Goal: Find specific page/section: Find specific page/section

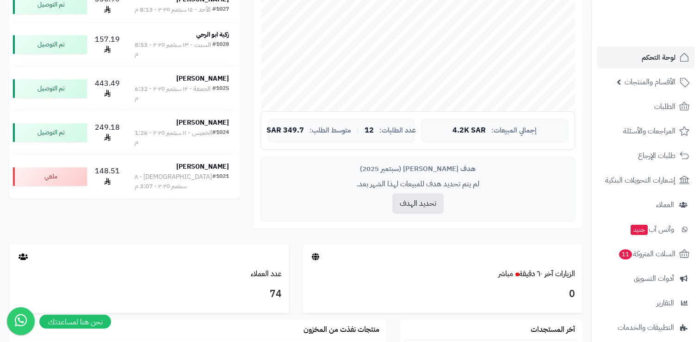
scroll to position [250, 0]
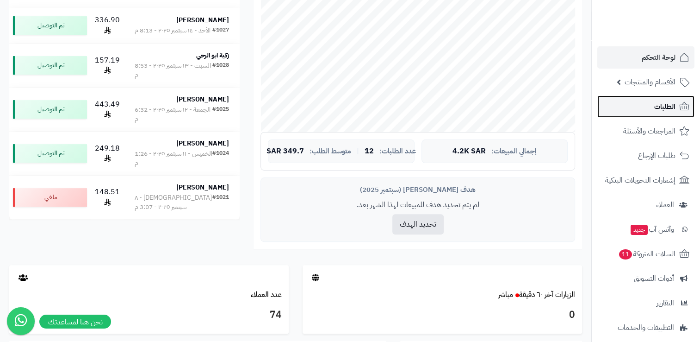
click at [656, 106] on span "الطلبات" at bounding box center [665, 106] width 21 height 13
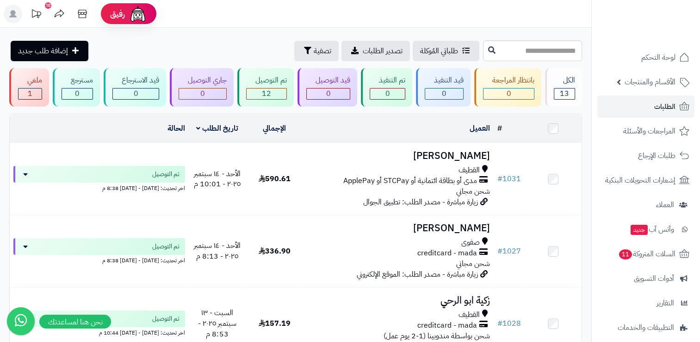
click at [33, 14] on icon at bounding box center [36, 14] width 19 height 19
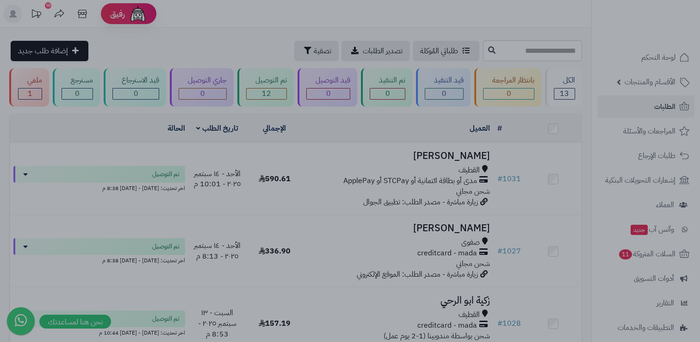
click at [258, 16] on div at bounding box center [350, 171] width 700 height 342
